Goal: Task Accomplishment & Management: Use online tool/utility

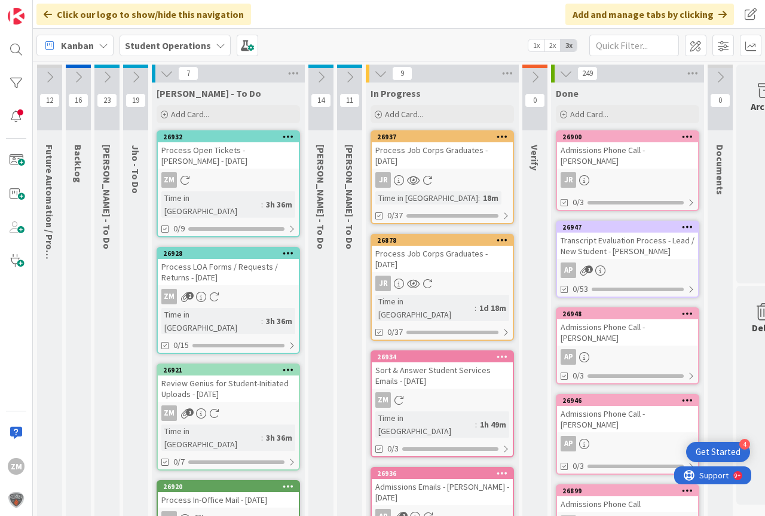
click at [439, 171] on link "26937 Process Job Corps Graduates - [DATE] JR Time in [GEOGRAPHIC_DATA] : 18m 0…" at bounding box center [442, 177] width 143 height 94
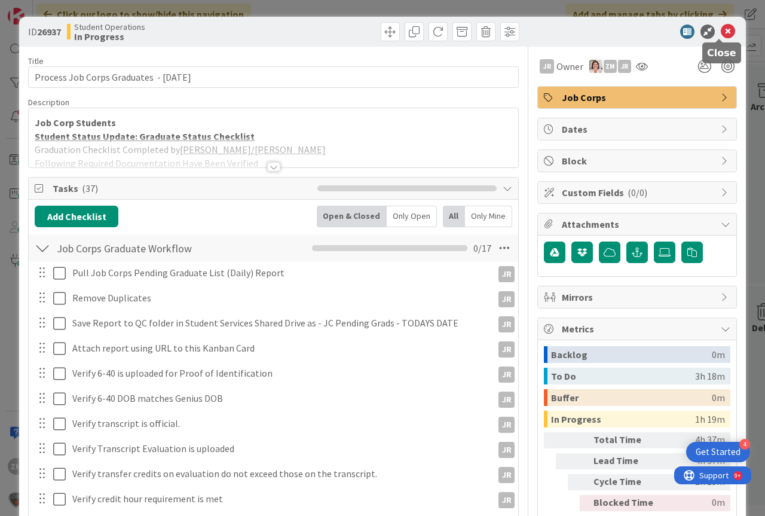
click at [721, 32] on icon at bounding box center [728, 32] width 14 height 14
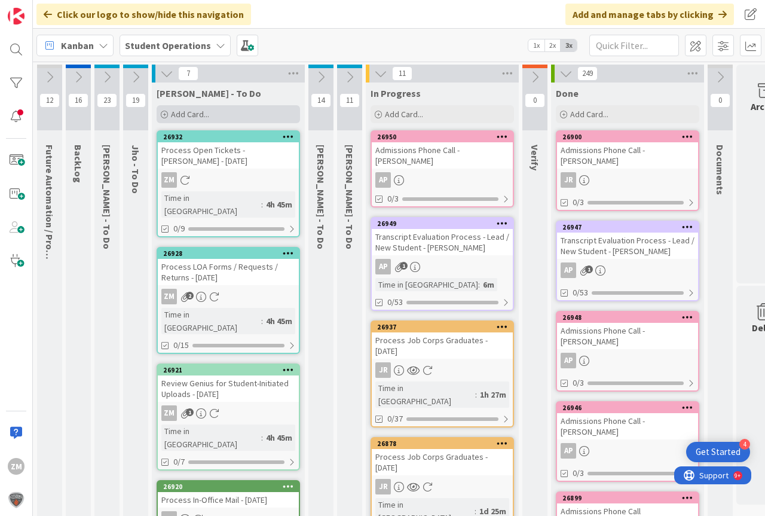
click at [173, 117] on span "Add Card..." at bounding box center [190, 114] width 38 height 11
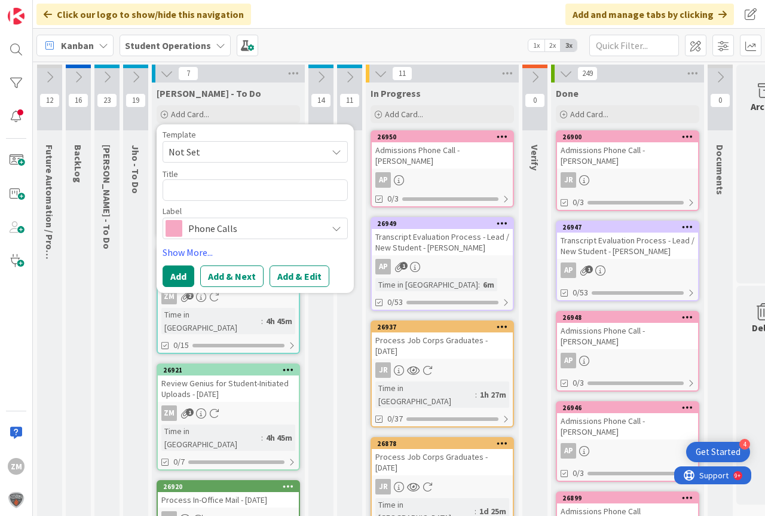
click at [337, 154] on icon at bounding box center [337, 152] width 10 height 10
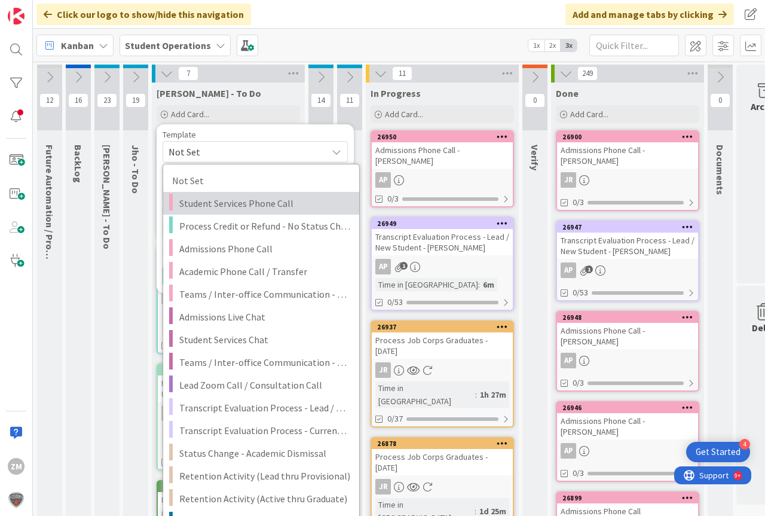
drag, startPoint x: 253, startPoint y: 204, endPoint x: 244, endPoint y: 207, distance: 9.4
click at [253, 204] on span "Student Services Phone Call" at bounding box center [264, 203] width 171 height 16
type textarea "x"
type textarea "Student Services Phone Call"
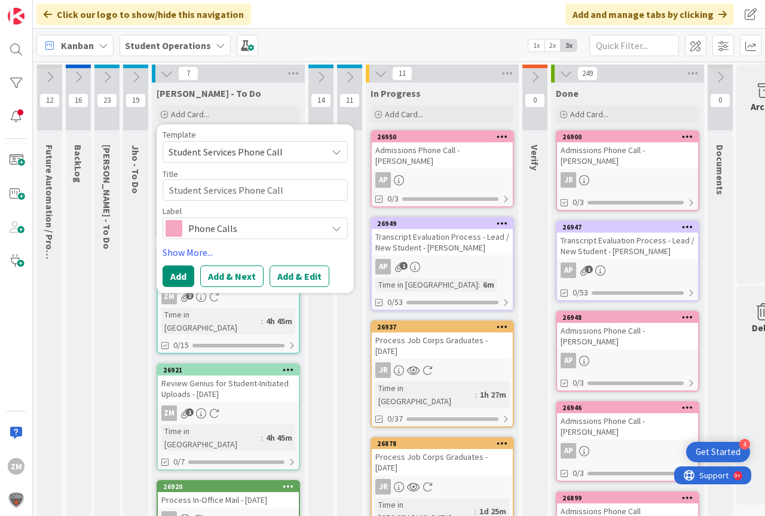
click at [303, 275] on button "Add & Edit" at bounding box center [300, 276] width 60 height 22
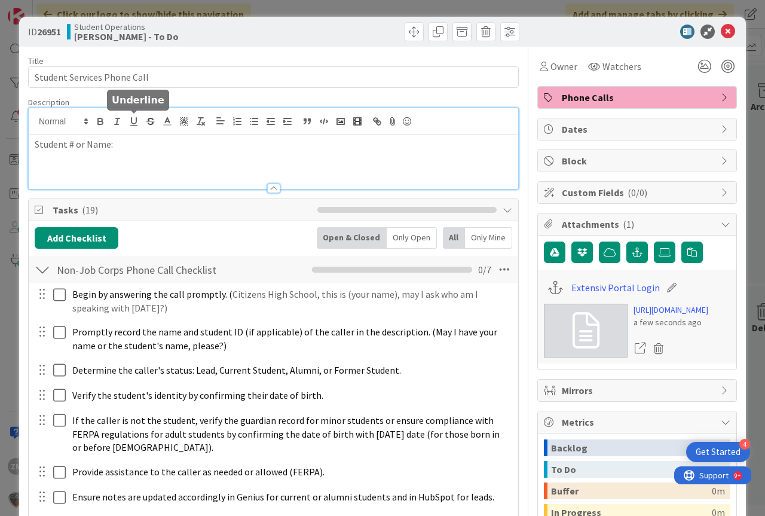
click at [138, 127] on div "Student # or Name:" at bounding box center [273, 148] width 489 height 81
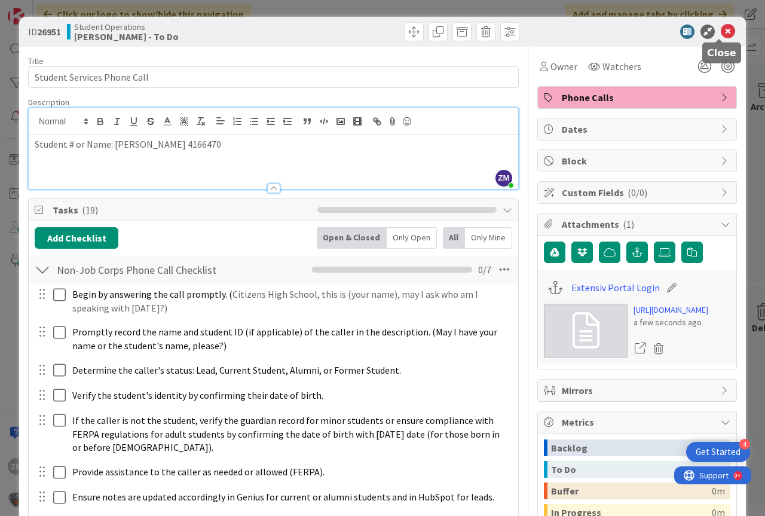
click at [721, 26] on icon at bounding box center [728, 32] width 14 height 14
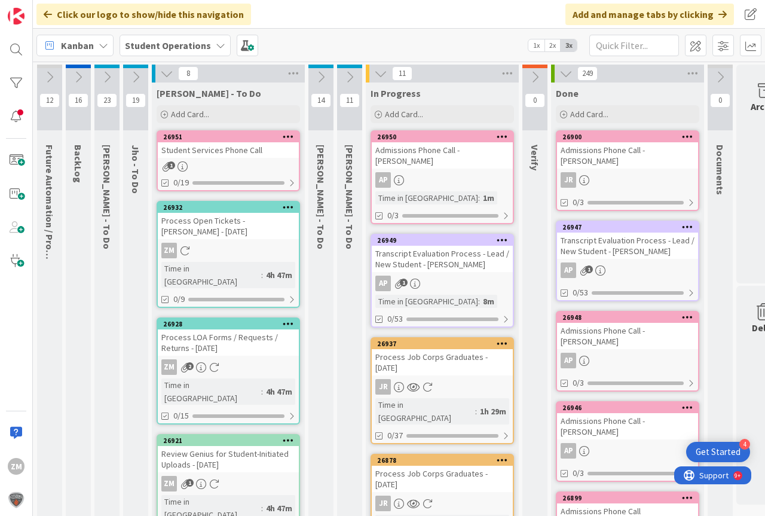
click at [284, 137] on icon at bounding box center [288, 136] width 11 height 8
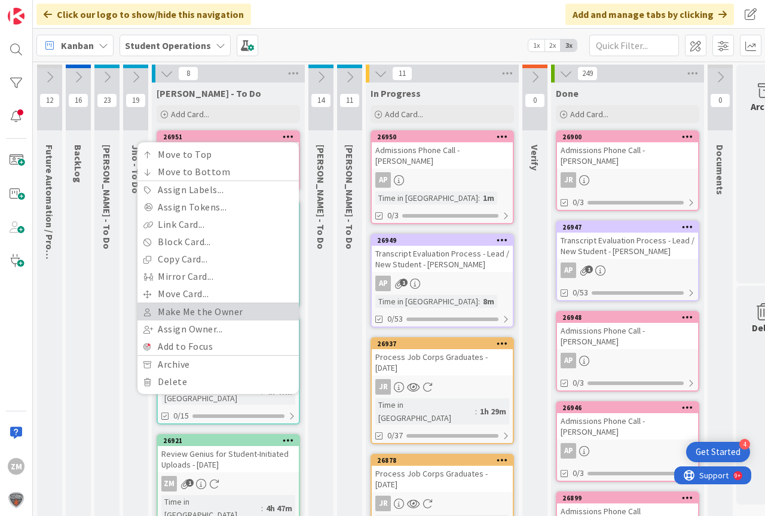
click at [186, 310] on link "Make Me the Owner" at bounding box center [217, 311] width 161 height 17
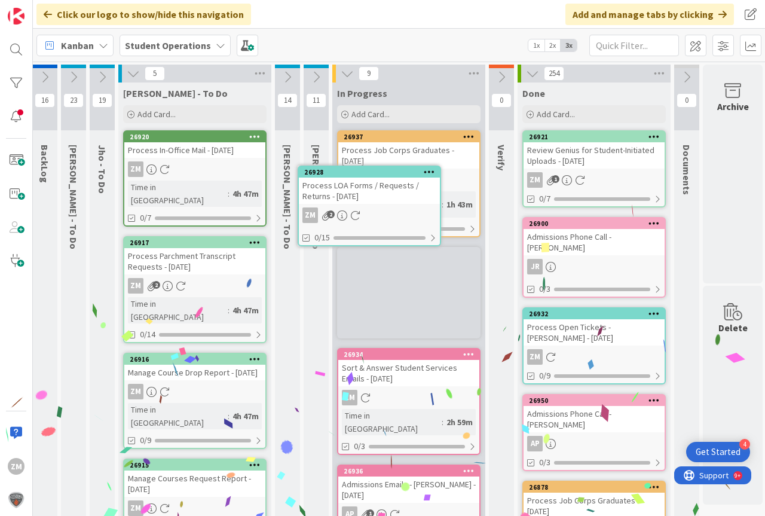
scroll to position [0, 33]
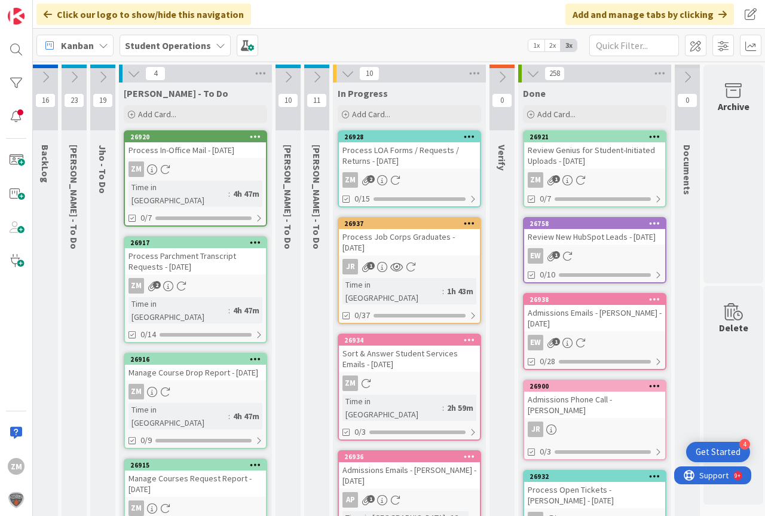
click at [400, 161] on div "Process LOA Forms / Requests / Returns - [DATE]" at bounding box center [409, 155] width 141 height 26
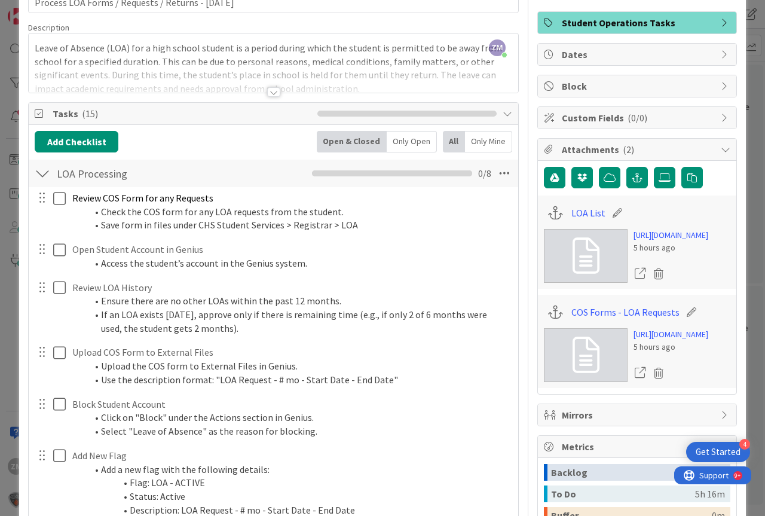
scroll to position [120, 0]
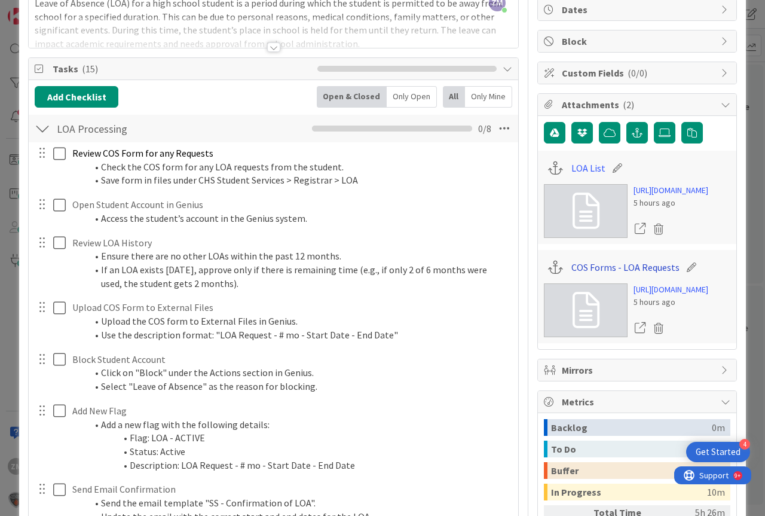
click at [581, 274] on link "COS Forms - LOA Requests" at bounding box center [625, 267] width 108 height 14
click at [577, 169] on link "LOA List" at bounding box center [588, 168] width 34 height 14
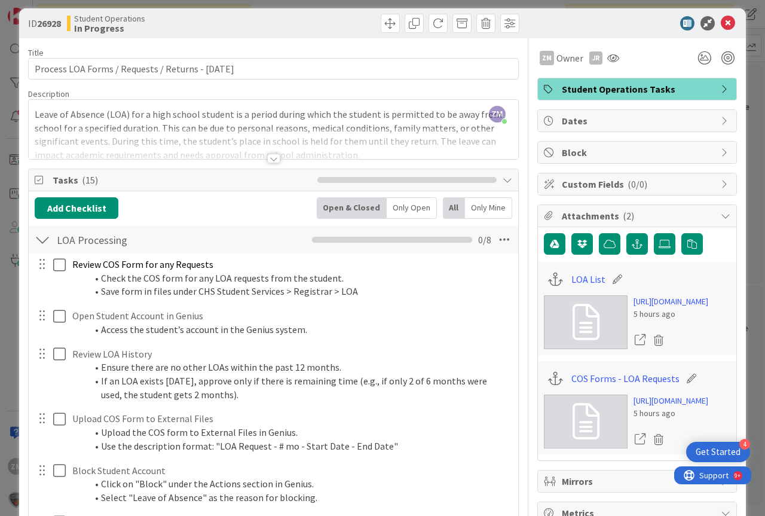
scroll to position [0, 0]
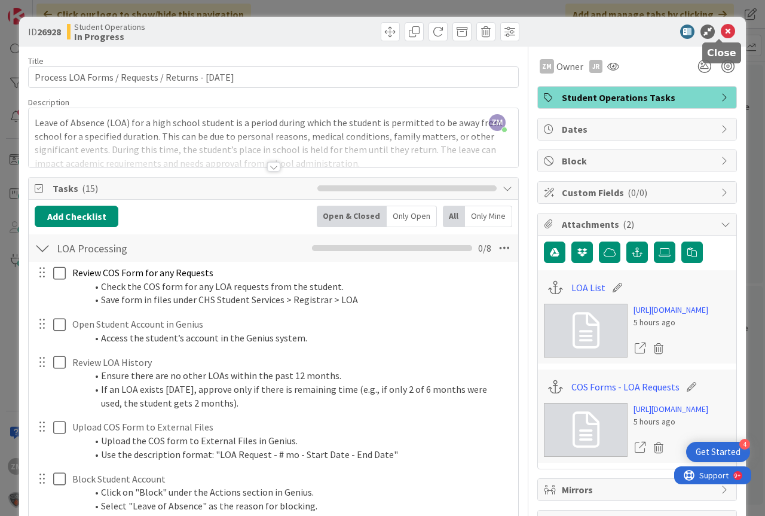
click at [721, 30] on icon at bounding box center [728, 32] width 14 height 14
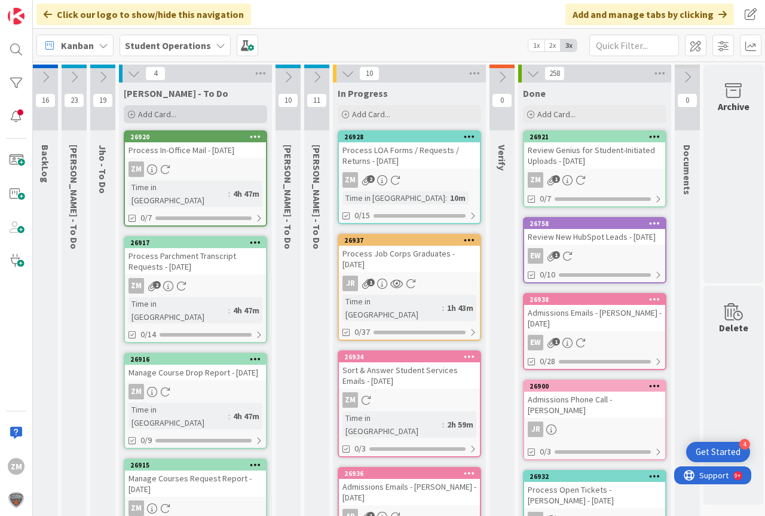
click at [151, 114] on span "Add Card..." at bounding box center [157, 114] width 38 height 11
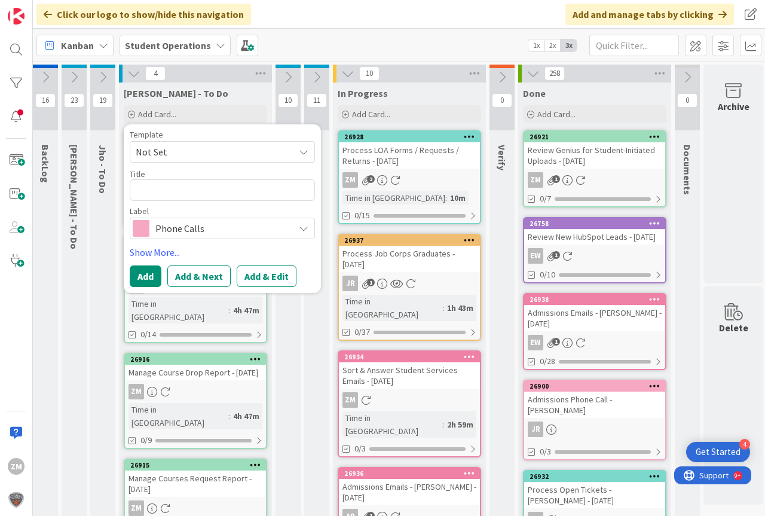
click at [306, 151] on icon at bounding box center [304, 152] width 10 height 10
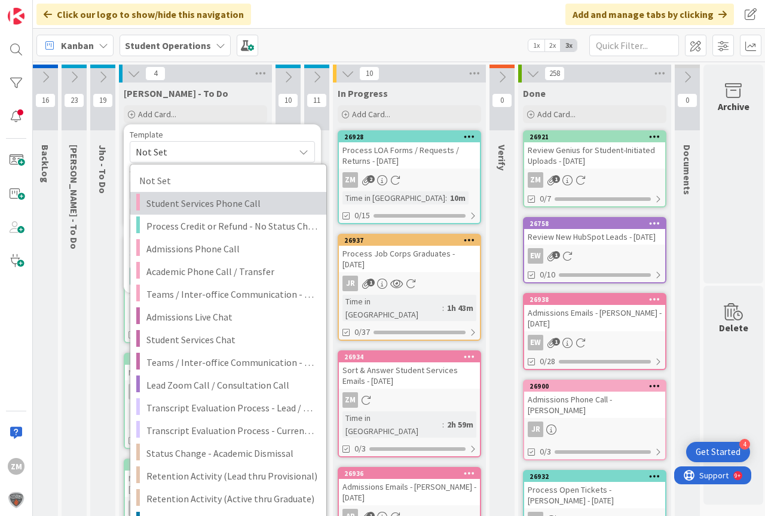
click at [207, 202] on span "Student Services Phone Call" at bounding box center [231, 203] width 171 height 16
type textarea "x"
type textarea "Student Services Phone Call"
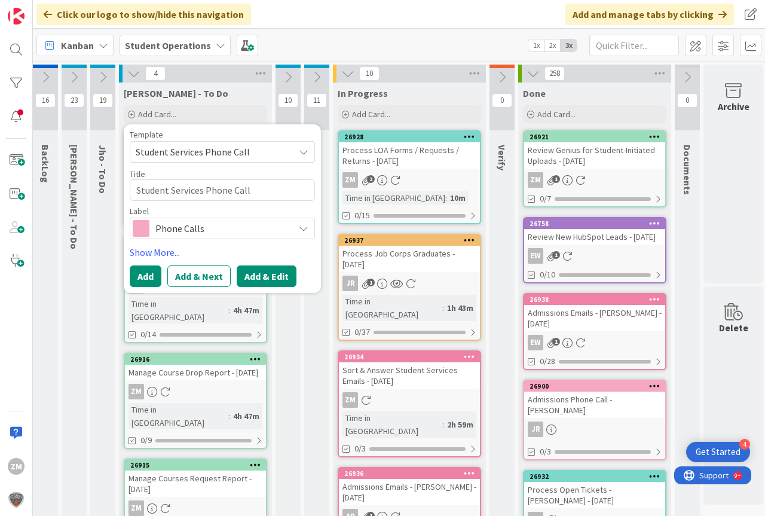
click at [265, 274] on button "Add & Edit" at bounding box center [267, 276] width 60 height 22
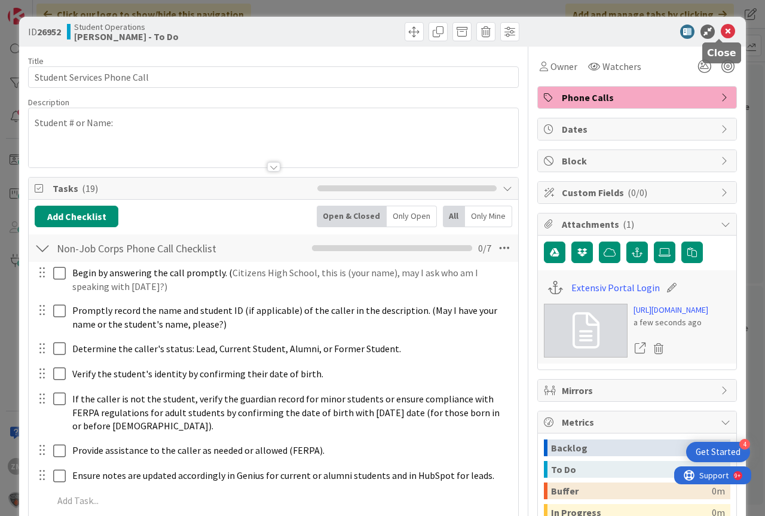
click at [721, 32] on icon at bounding box center [728, 32] width 14 height 14
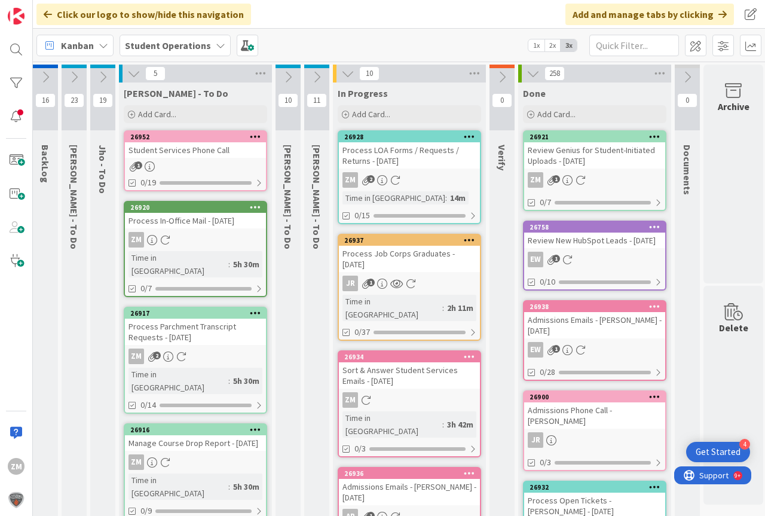
click at [255, 134] on icon at bounding box center [255, 136] width 11 height 8
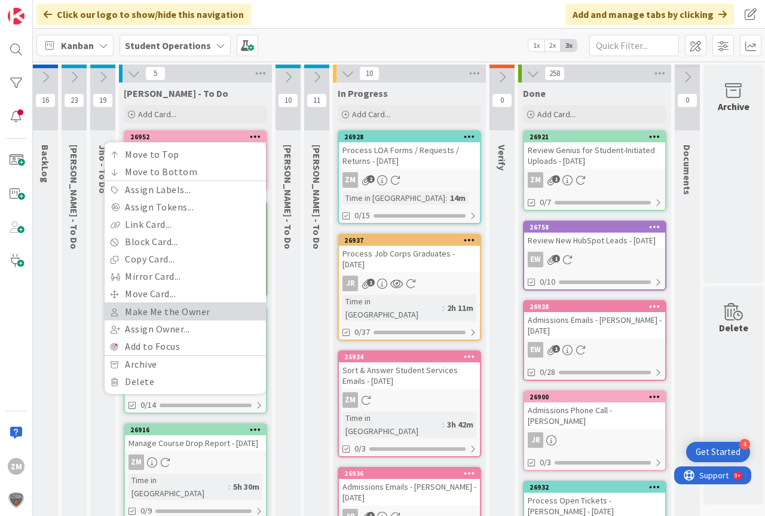
click at [141, 315] on link "Make Me the Owner" at bounding box center [185, 311] width 161 height 17
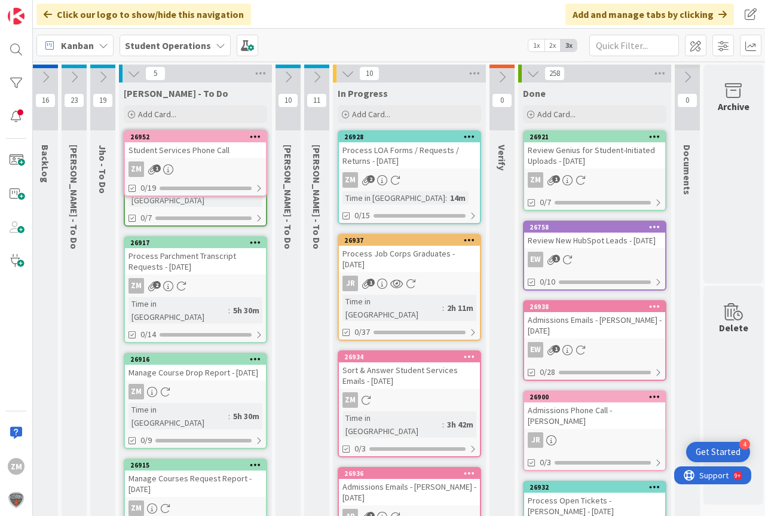
scroll to position [0, 26]
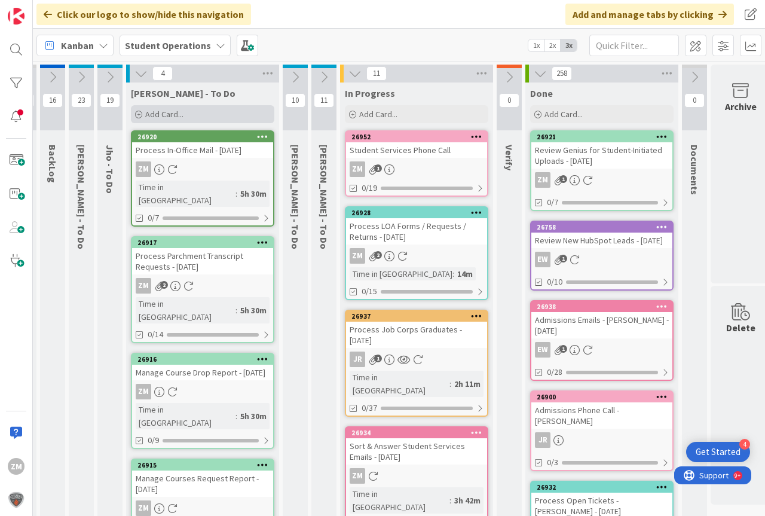
click at [151, 111] on span "Add Card..." at bounding box center [164, 114] width 38 height 11
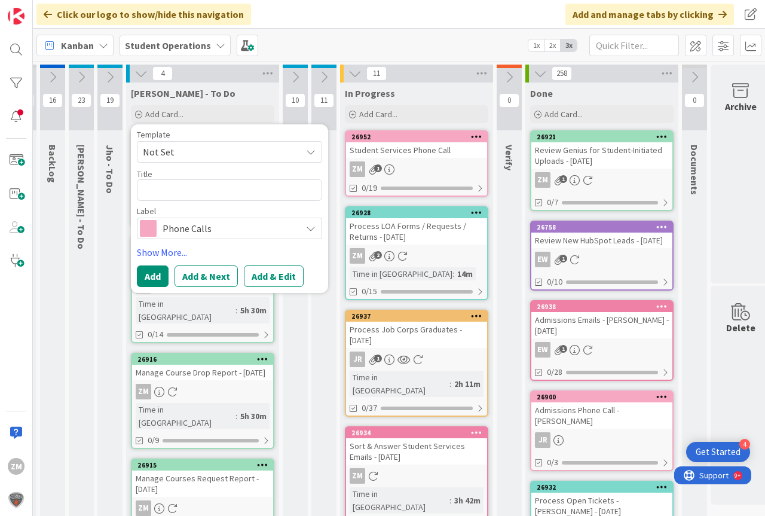
click at [269, 92] on div "[PERSON_NAME] - To Do" at bounding box center [202, 93] width 143 height 12
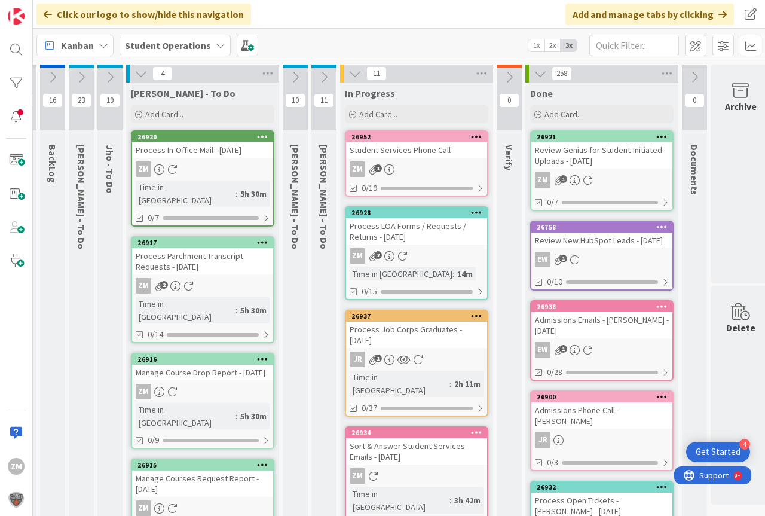
click at [381, 160] on link "26952 Student Services Phone Call ZM 1 0/19" at bounding box center [416, 163] width 143 height 66
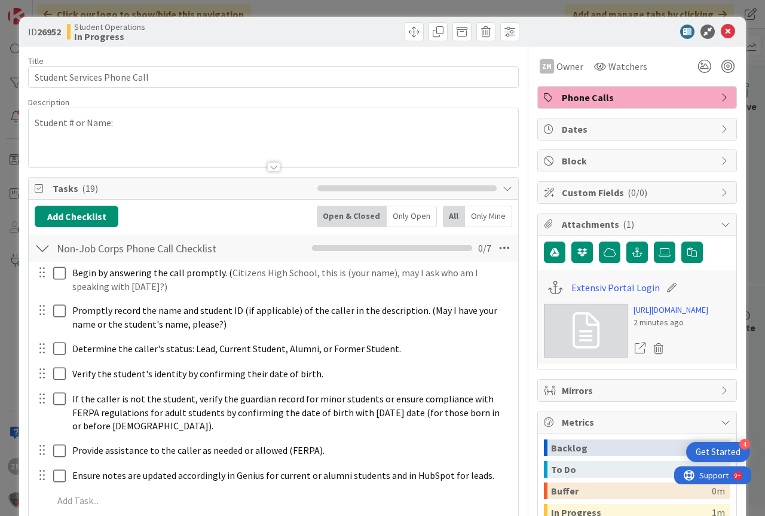
click at [155, 128] on p "Student # or Name:" at bounding box center [273, 123] width 477 height 14
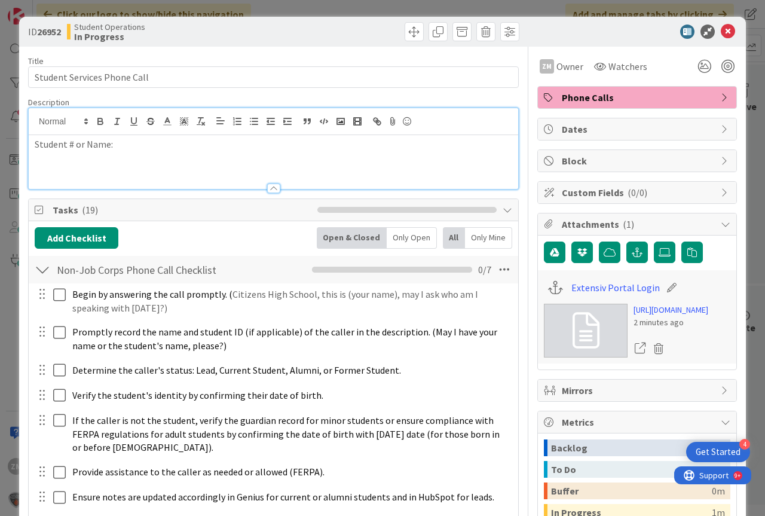
click at [145, 145] on p "Student # or Name:" at bounding box center [273, 144] width 477 height 14
click at [721, 30] on icon at bounding box center [728, 32] width 14 height 14
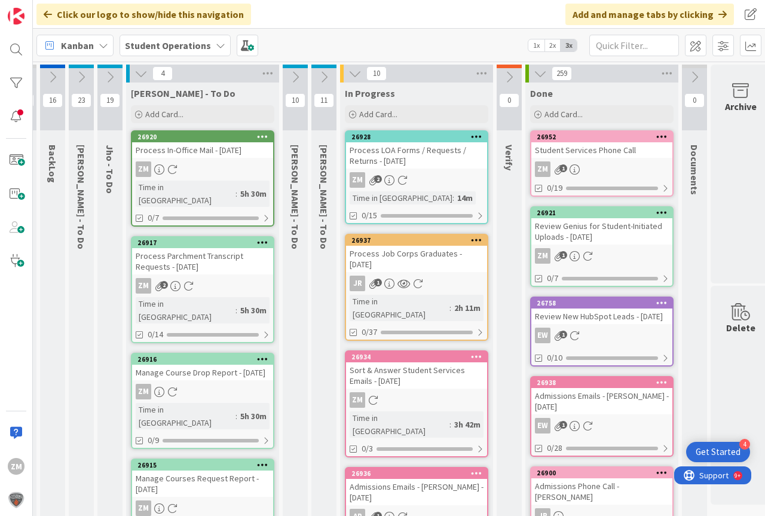
click at [584, 157] on div "Student Services Phone Call" at bounding box center [601, 150] width 141 height 16
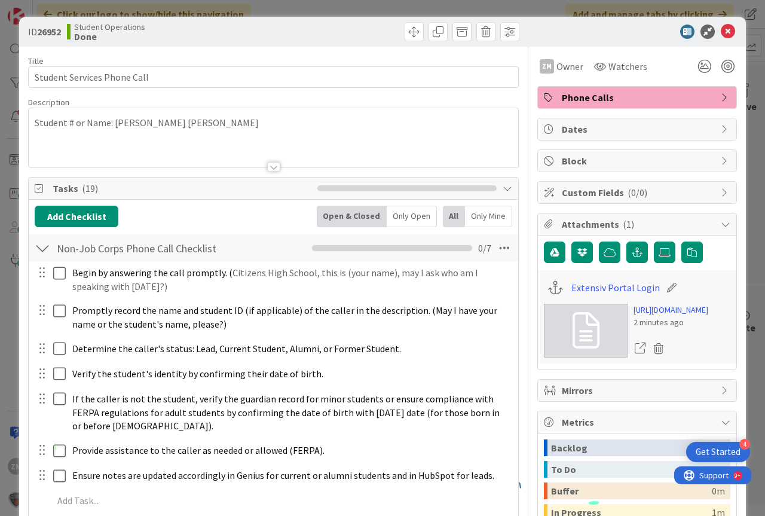
click at [197, 121] on div "Student # or Name: [PERSON_NAME] [PERSON_NAME]" at bounding box center [273, 137] width 489 height 59
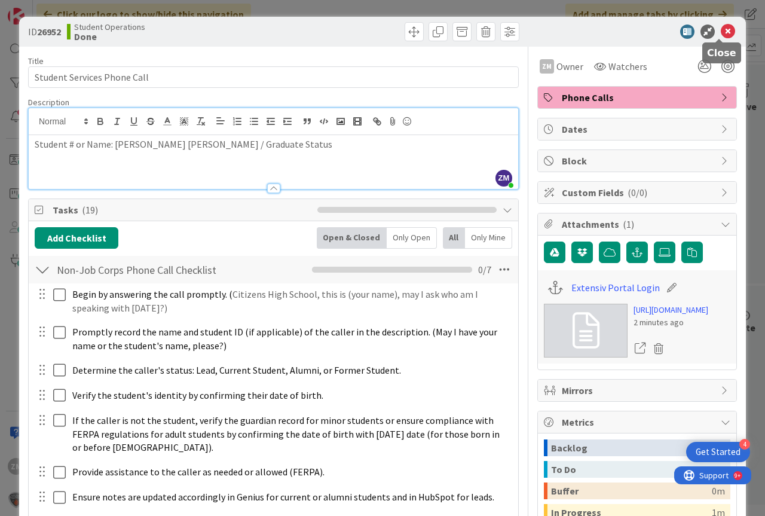
click at [721, 31] on icon at bounding box center [728, 32] width 14 height 14
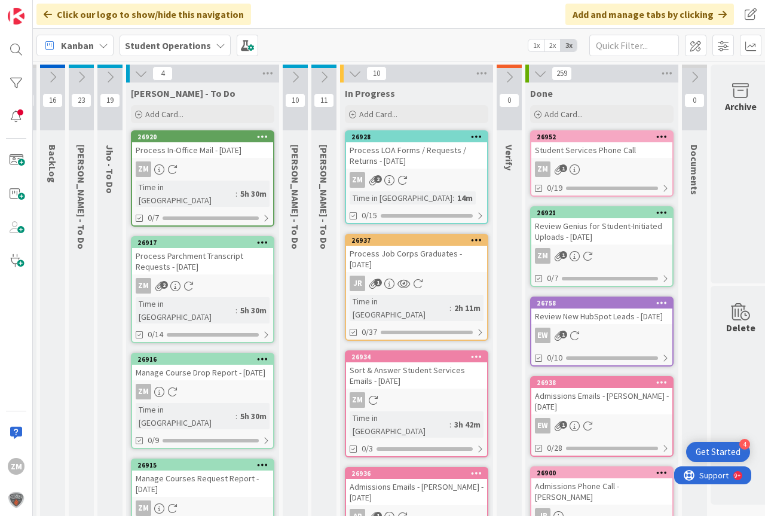
click at [397, 174] on div "ZM 2" at bounding box center [416, 180] width 141 height 16
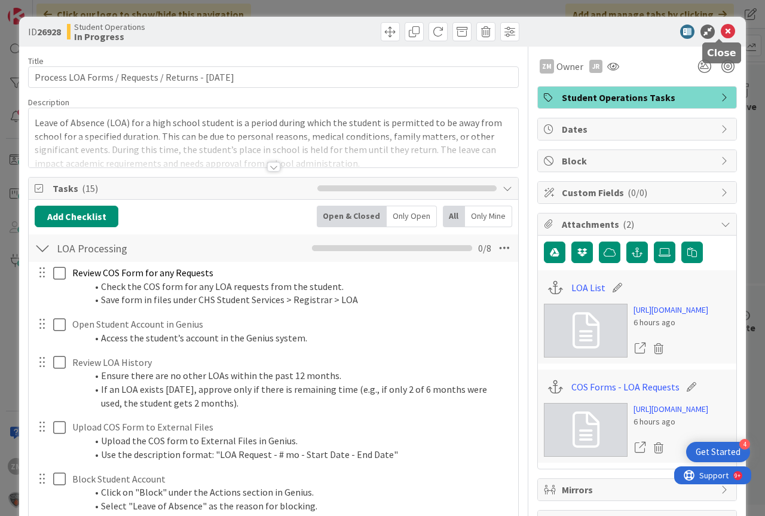
click at [721, 29] on icon at bounding box center [728, 32] width 14 height 14
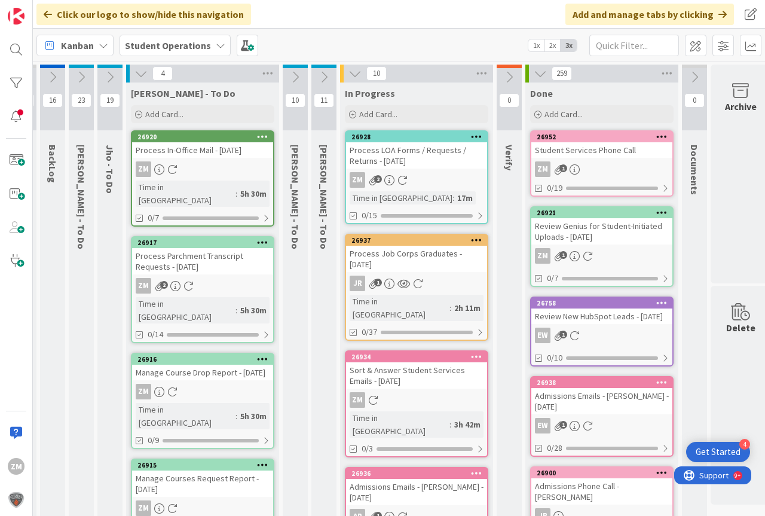
click at [454, 192] on div "17m" at bounding box center [465, 197] width 22 height 13
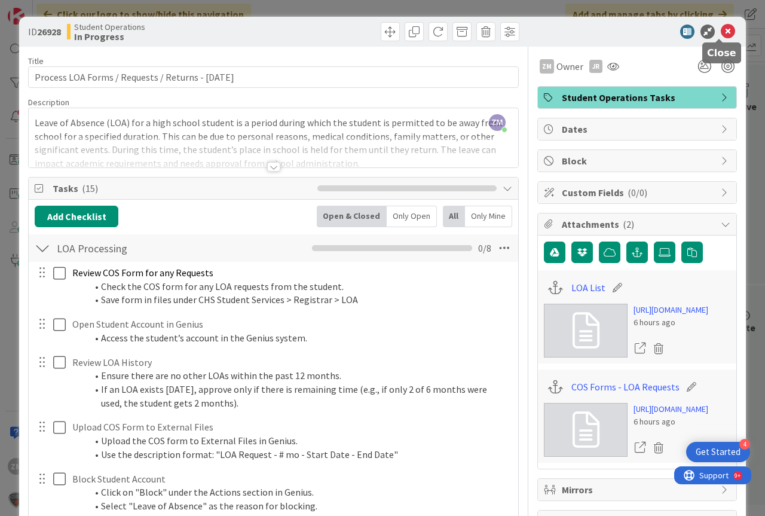
click at [721, 32] on icon at bounding box center [728, 32] width 14 height 14
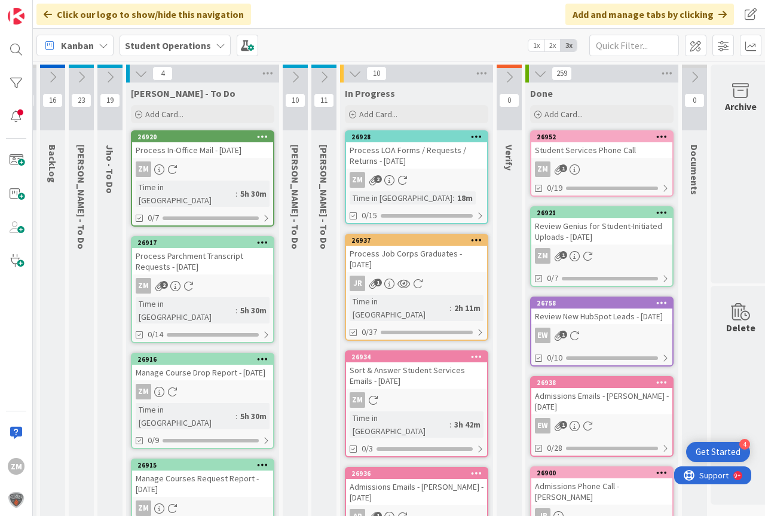
click at [109, 78] on icon at bounding box center [109, 77] width 13 height 13
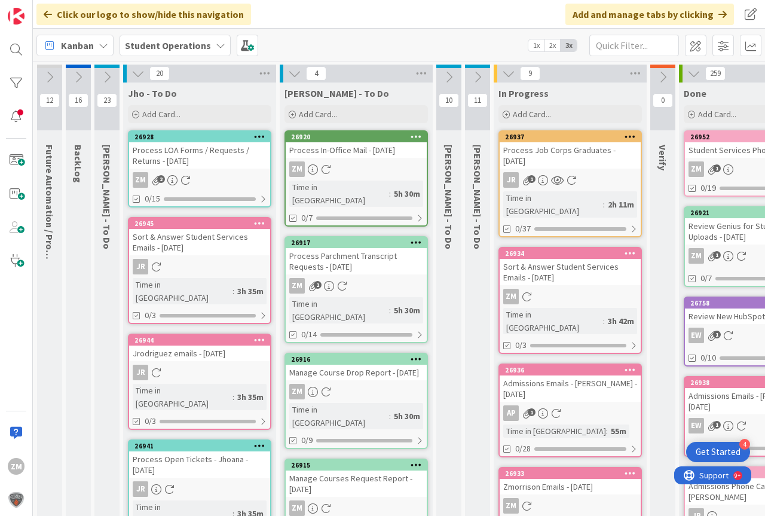
click at [138, 73] on icon at bounding box center [137, 73] width 13 height 13
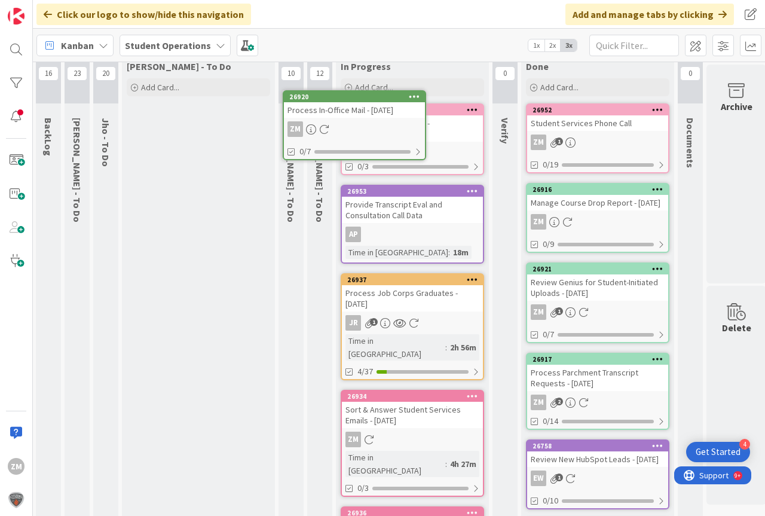
scroll to position [0, 30]
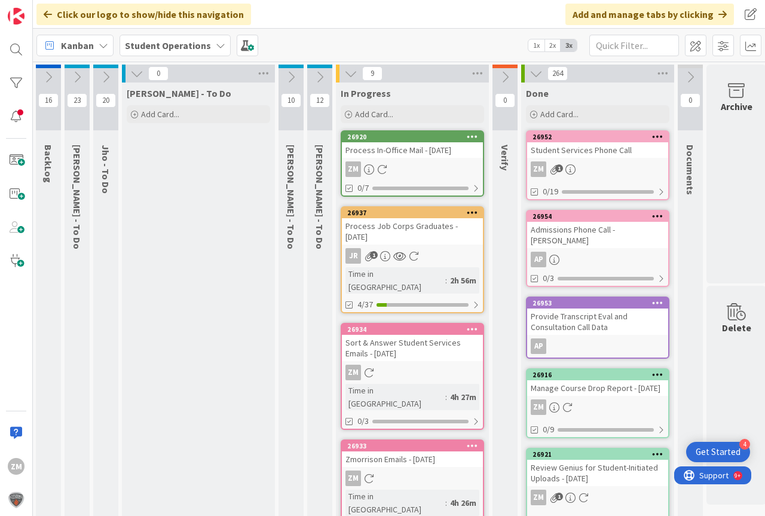
click at [414, 163] on div "ZM" at bounding box center [412, 169] width 141 height 16
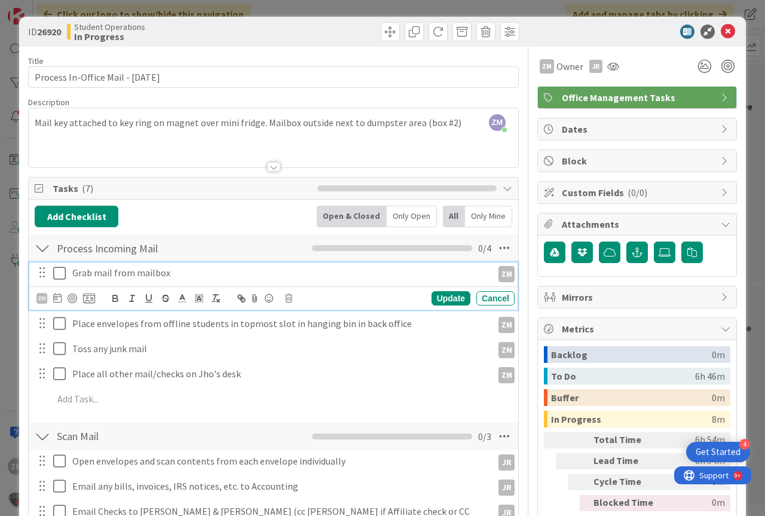
click at [60, 274] on icon at bounding box center [62, 273] width 18 height 14
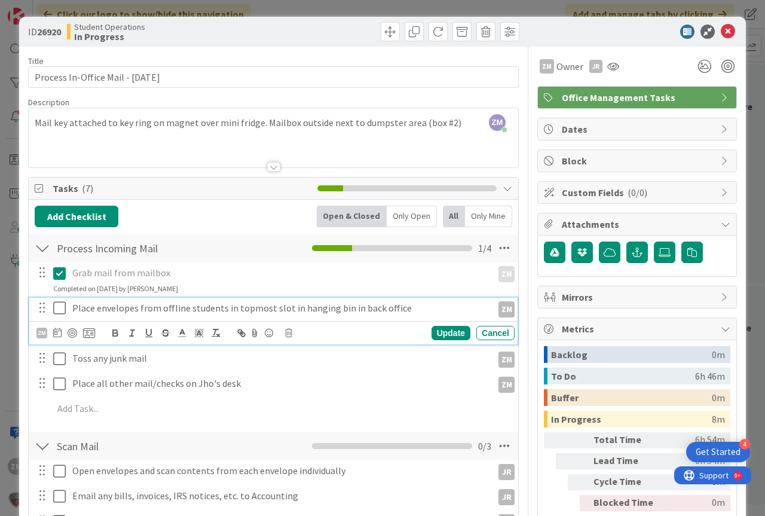
click at [60, 314] on icon at bounding box center [62, 308] width 18 height 14
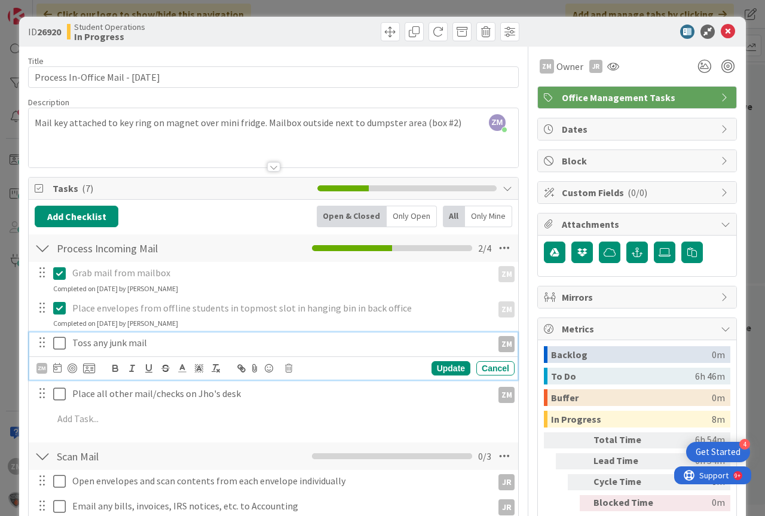
click at [60, 344] on icon at bounding box center [62, 343] width 18 height 14
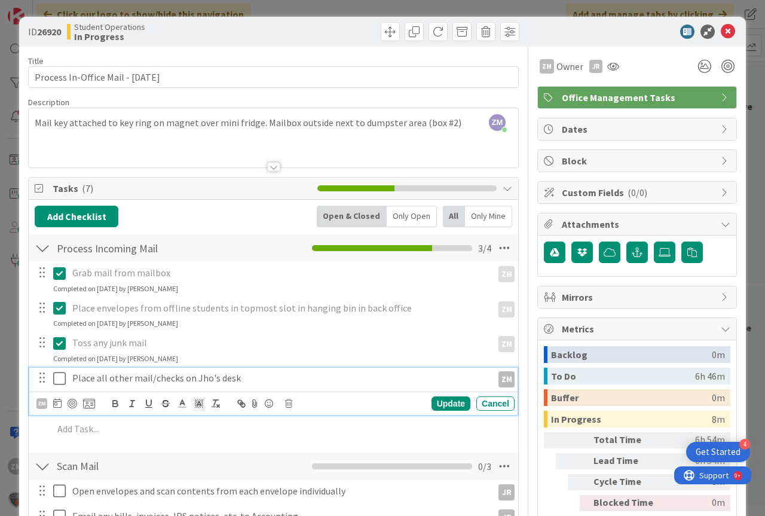
click at [60, 379] on icon at bounding box center [62, 378] width 18 height 14
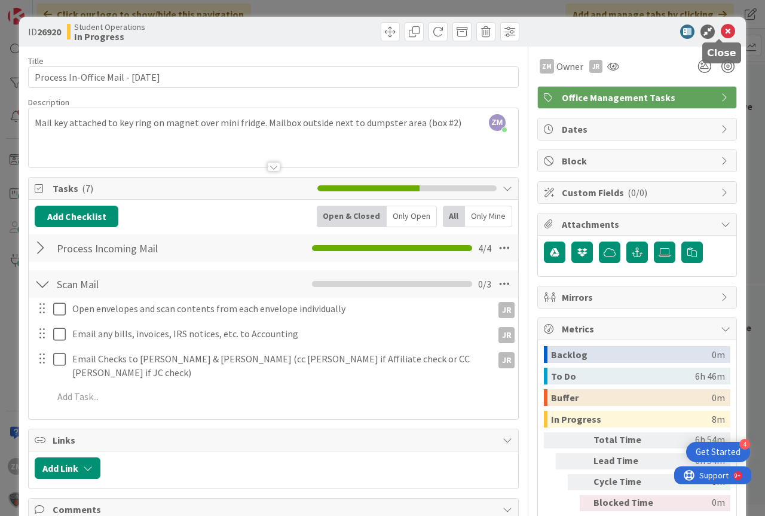
click at [721, 33] on icon at bounding box center [728, 32] width 14 height 14
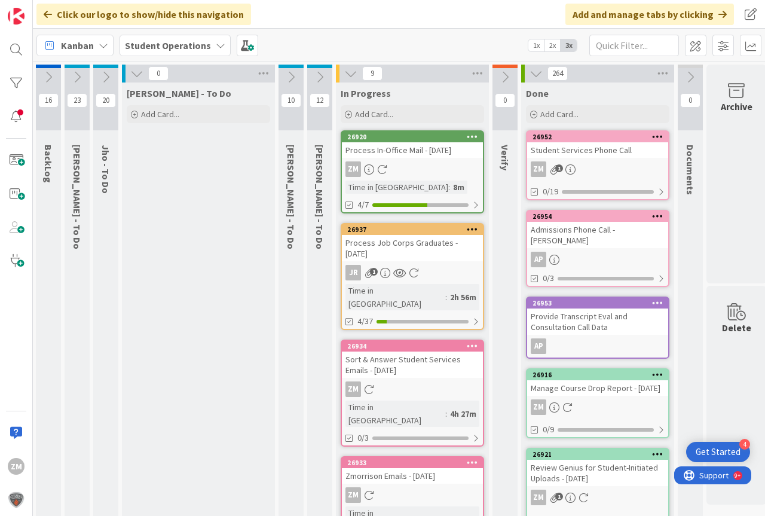
click at [105, 79] on icon at bounding box center [105, 77] width 13 height 13
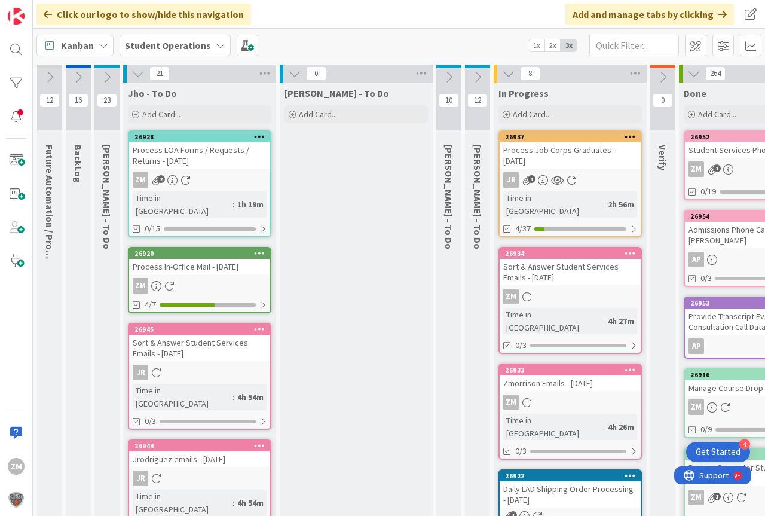
click at [138, 74] on icon at bounding box center [137, 73] width 13 height 13
